Goal: Navigation & Orientation: Go to known website

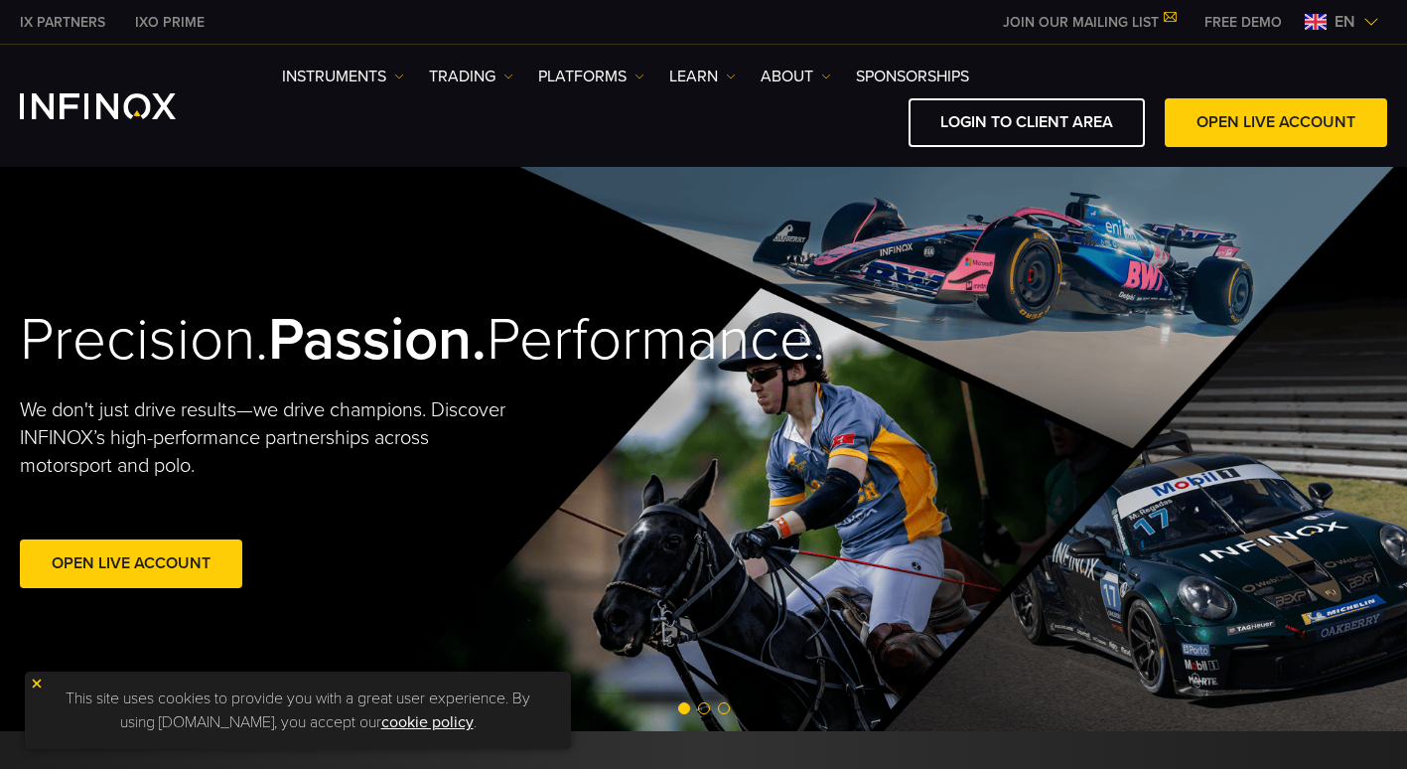
click at [1364, 18] on img at bounding box center [1371, 22] width 16 height 16
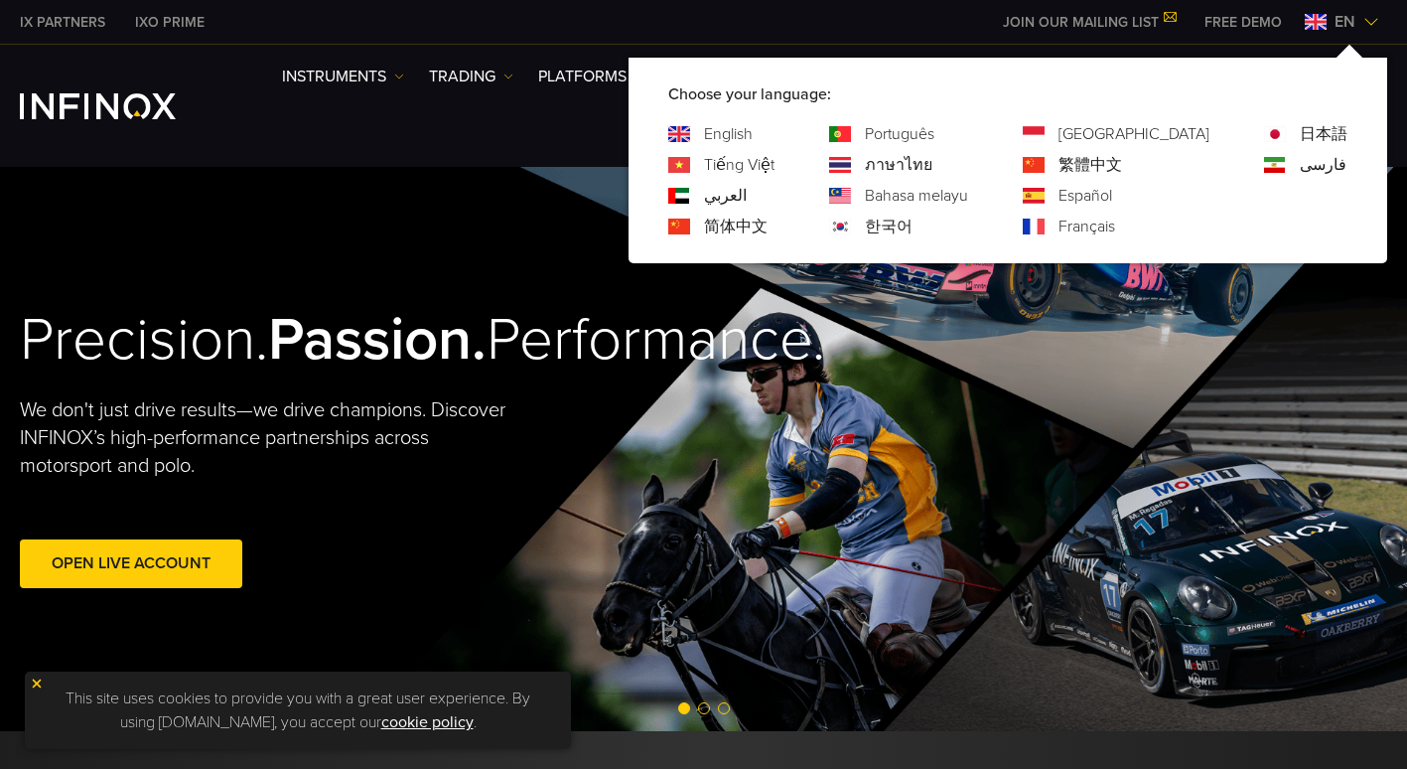
click at [1112, 193] on link "Español" at bounding box center [1086, 196] width 54 height 24
